Goal: Transaction & Acquisition: Purchase product/service

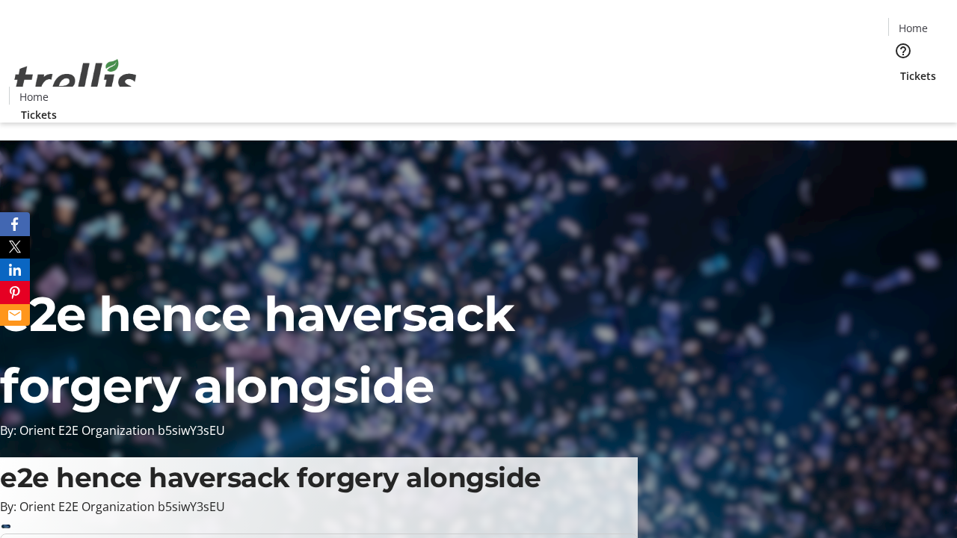
click at [900, 68] on span "Tickets" at bounding box center [918, 76] width 36 height 16
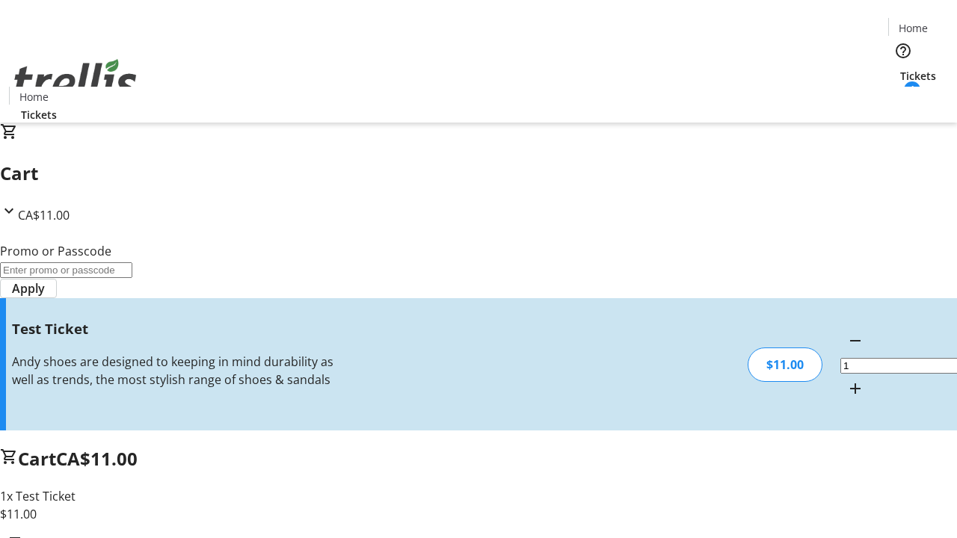
type input "UNLOCK"
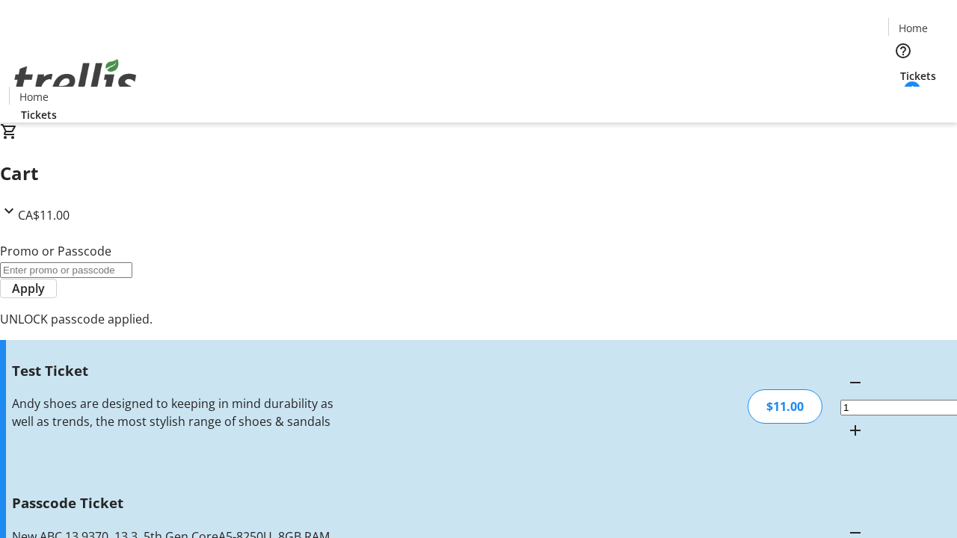
type input "5"
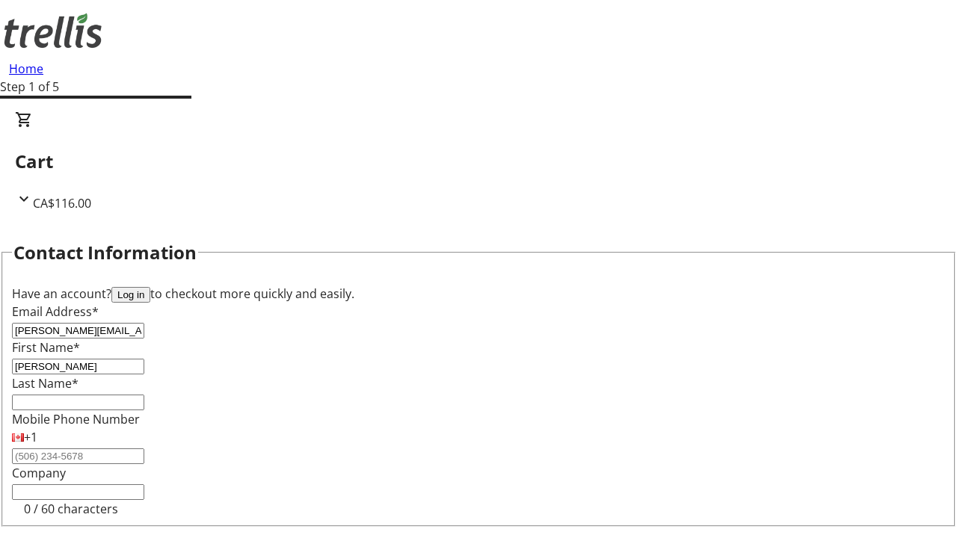
type input "[PERSON_NAME]"
type input "West"
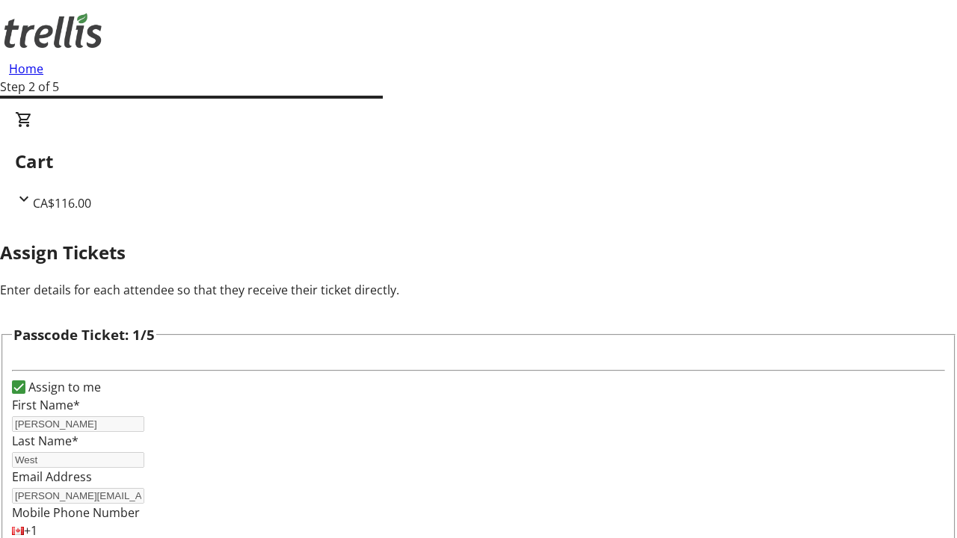
type input "[PERSON_NAME]"
type input "Chelsea"
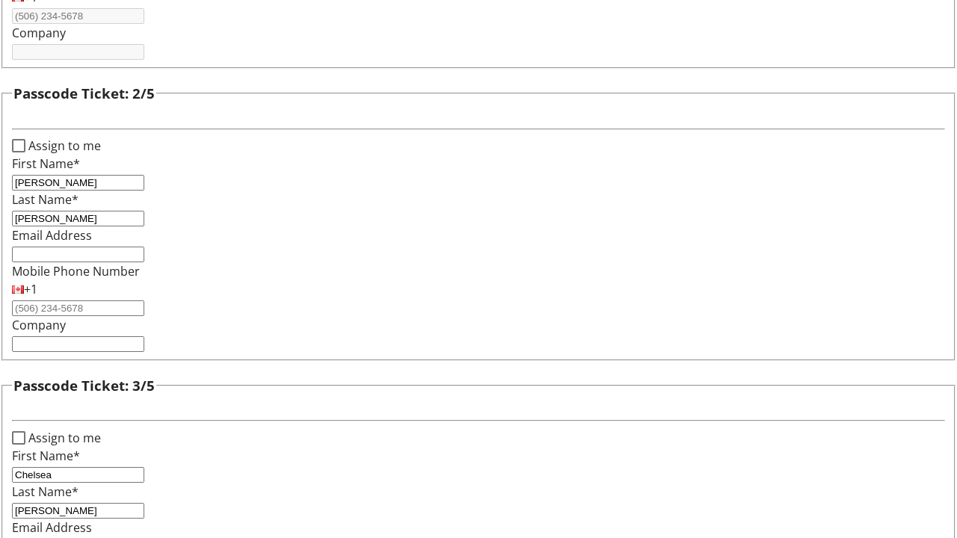
type input "[PERSON_NAME]"
type input "[DEMOGRAPHIC_DATA]"
type input "[PERSON_NAME]"
checkbox input "true"
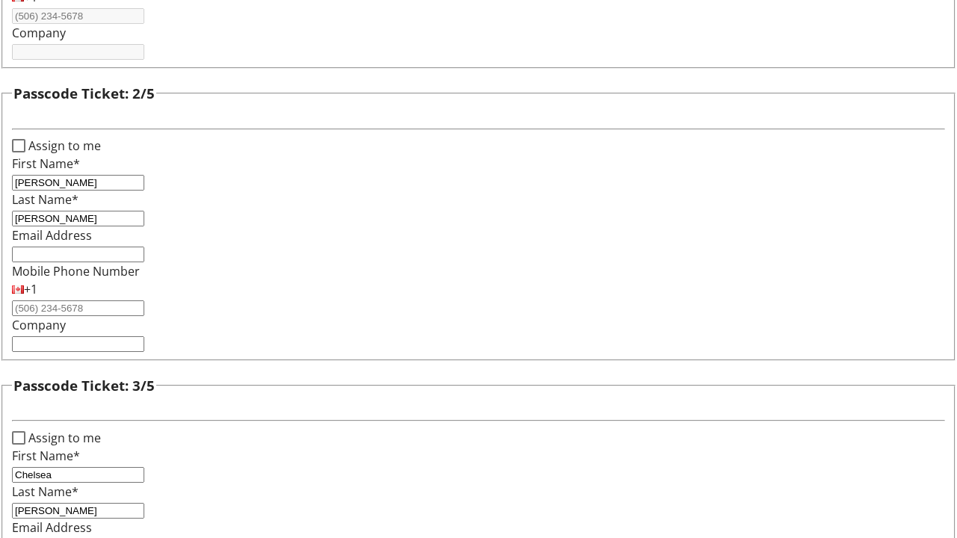
scroll to position [1454, 0]
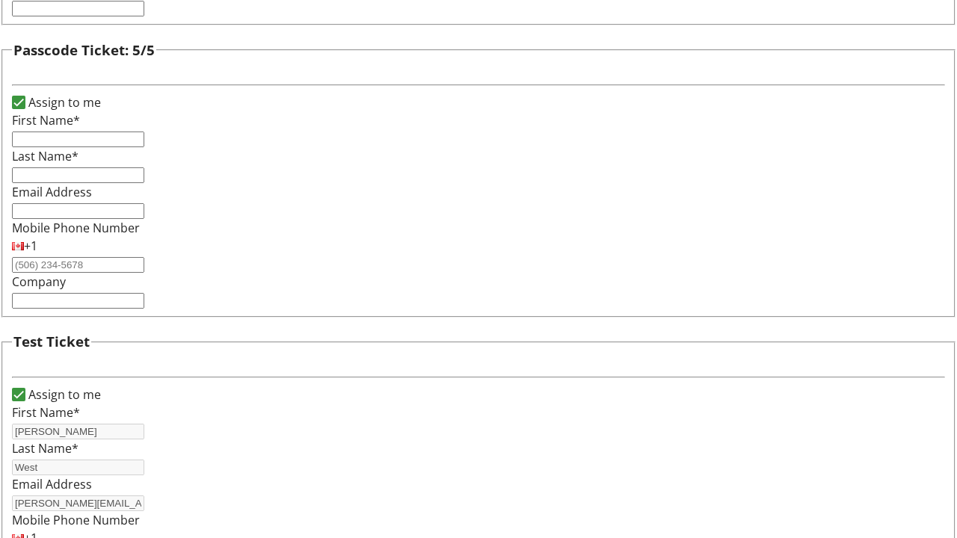
type input "[PERSON_NAME]"
type input "West"
type input "[PERSON_NAME][EMAIL_ADDRESS][DOMAIN_NAME]"
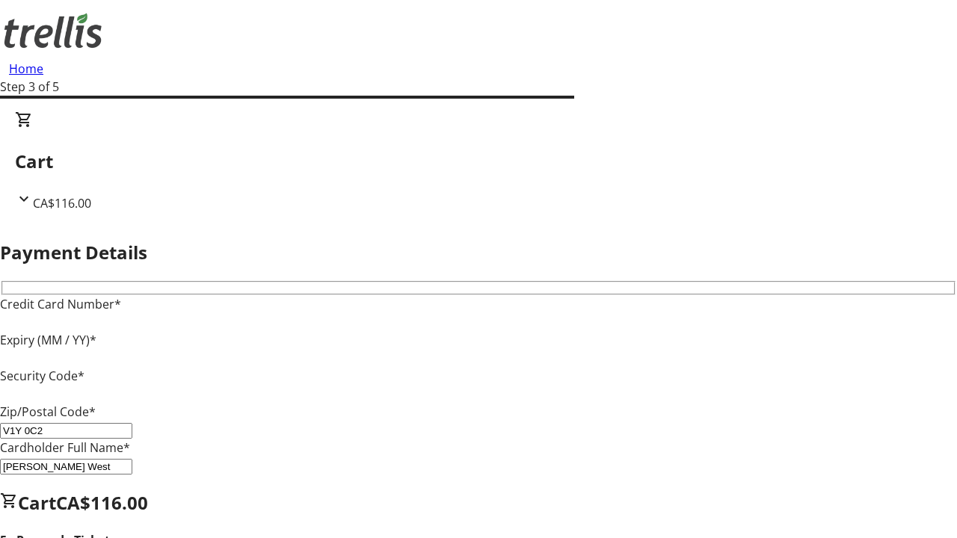
type input "V1Y 0C2"
